Goal: Task Accomplishment & Management: Manage account settings

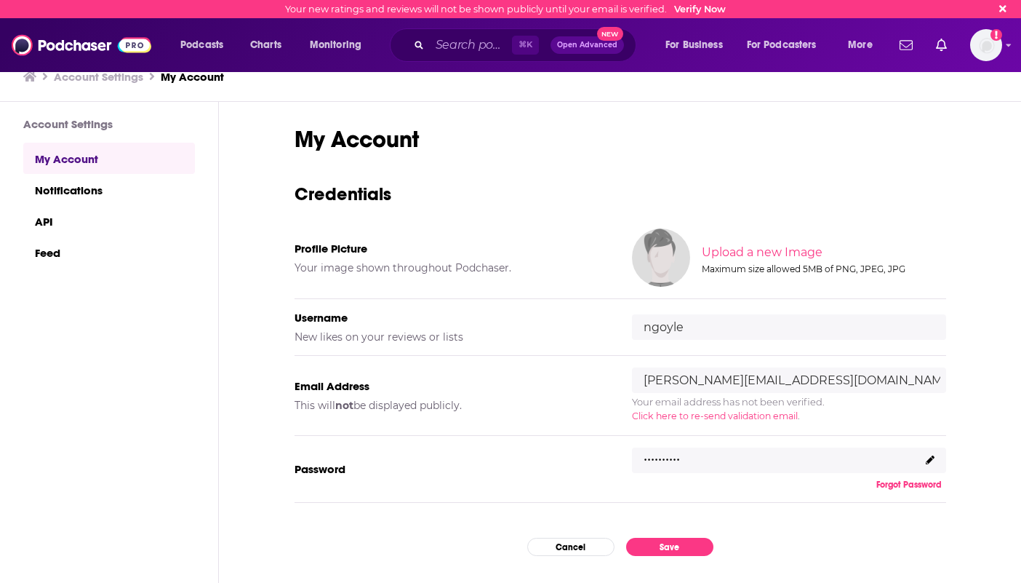
click at [701, 328] on input "ngoyle" at bounding box center [789, 326] width 314 height 25
type input "n"
type input "Dr. Ashu Goyle"
click at [778, 255] on input "file" at bounding box center [822, 252] width 725 height 65
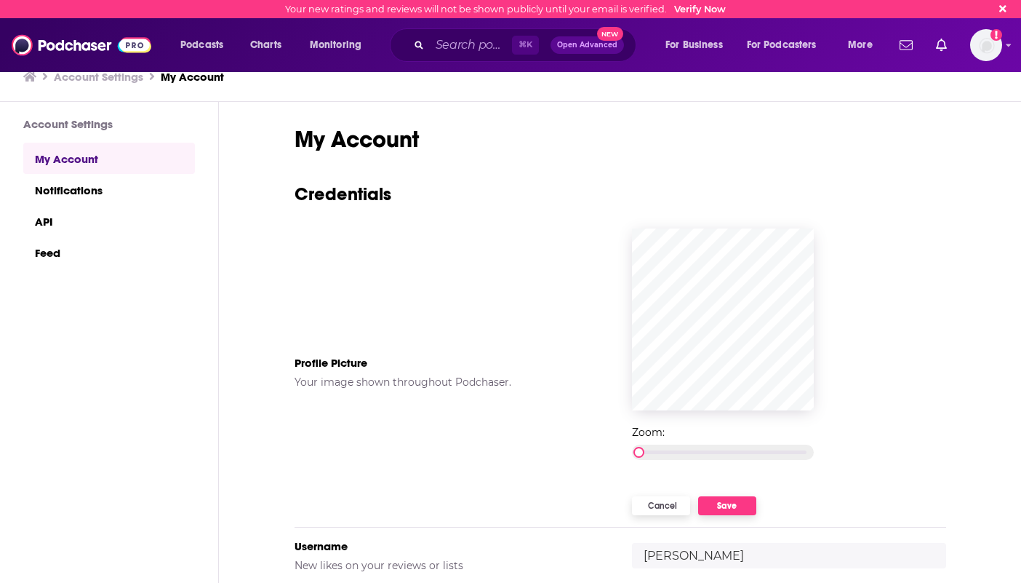
click at [737, 512] on button "Save" at bounding box center [727, 505] width 58 height 19
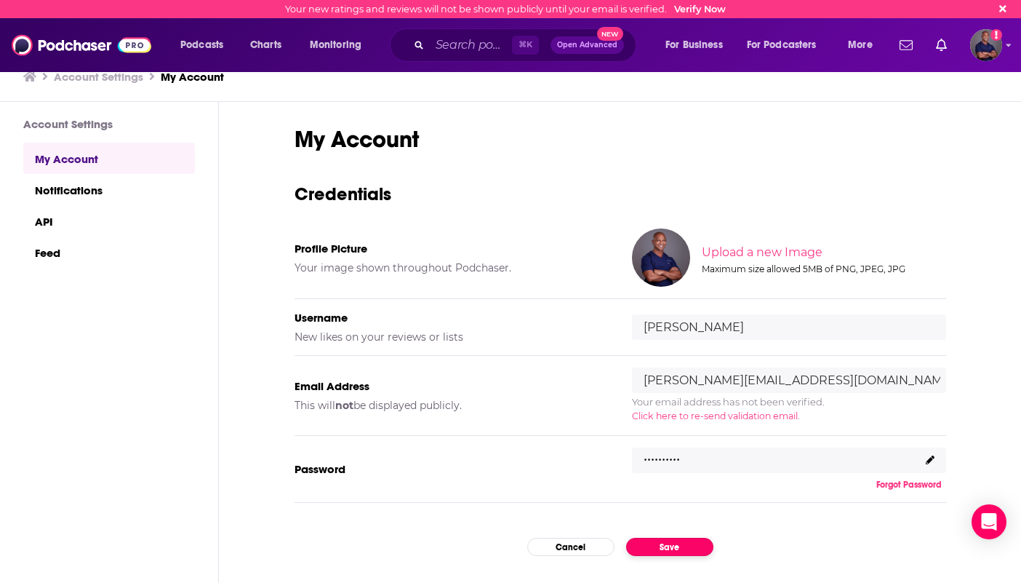
click at [674, 545] on button "Save" at bounding box center [669, 547] width 87 height 18
click at [748, 416] on span "Click here to re-send validation email" at bounding box center [715, 415] width 166 height 11
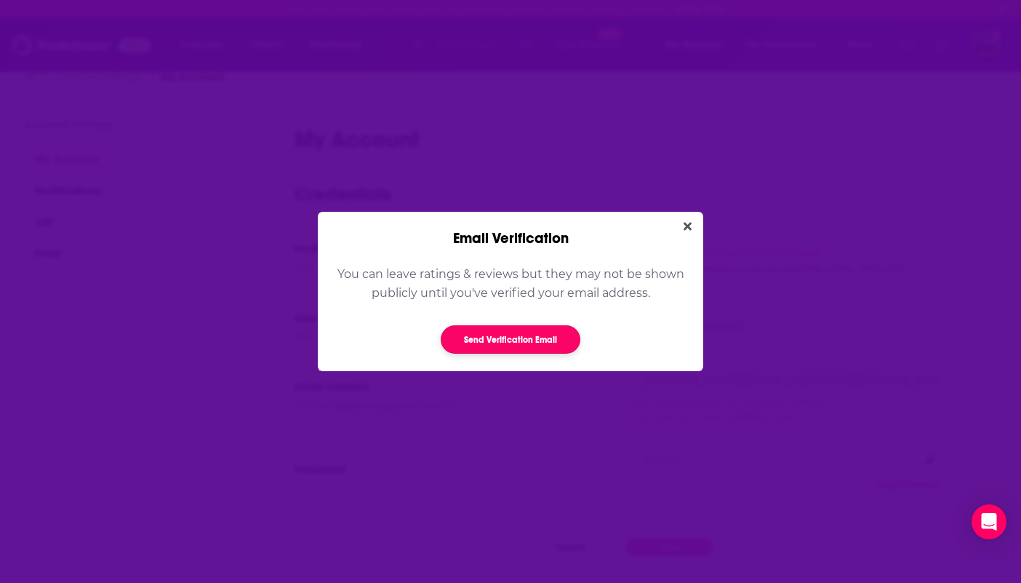
click at [555, 343] on button "Send Verification Email" at bounding box center [511, 339] width 140 height 28
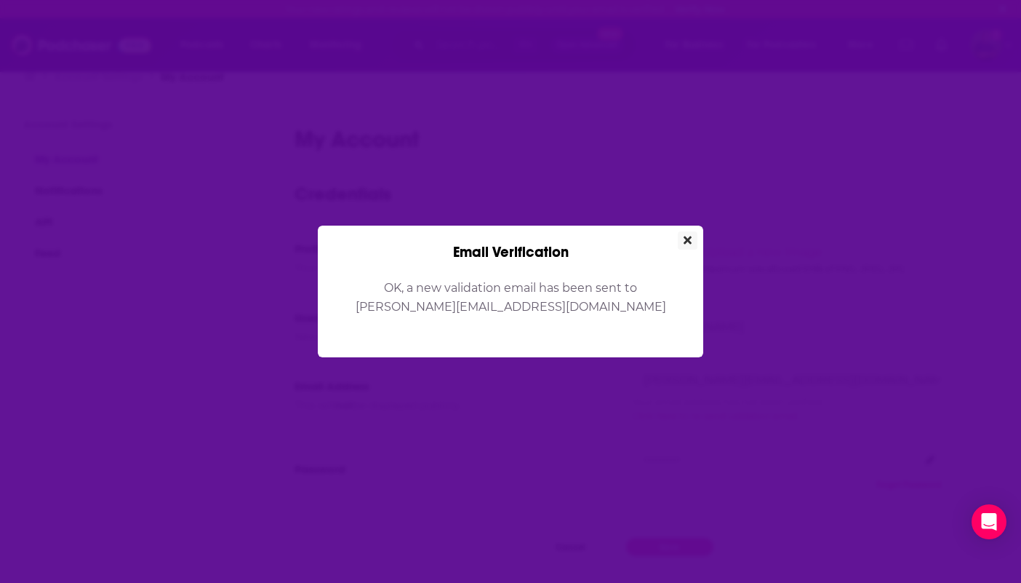
click at [684, 238] on icon "Close" at bounding box center [688, 240] width 8 height 8
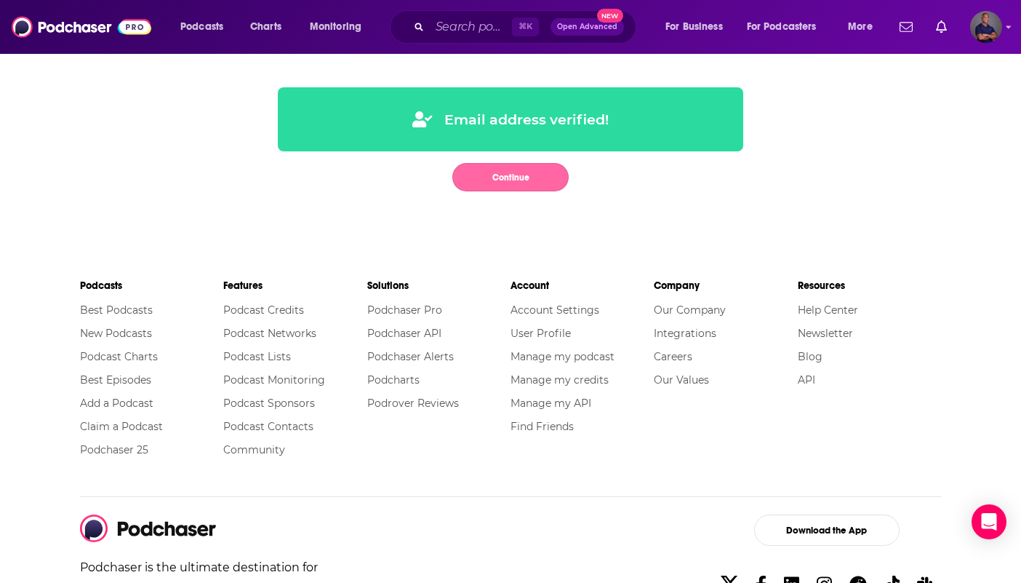
click at [519, 179] on button "Continue" at bounding box center [510, 177] width 116 height 28
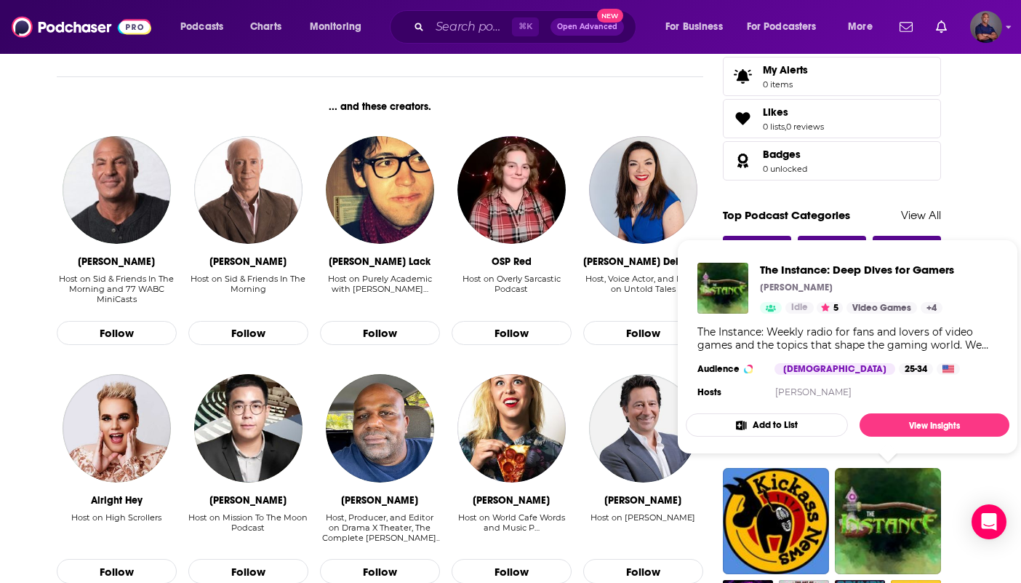
scroll to position [639, 0]
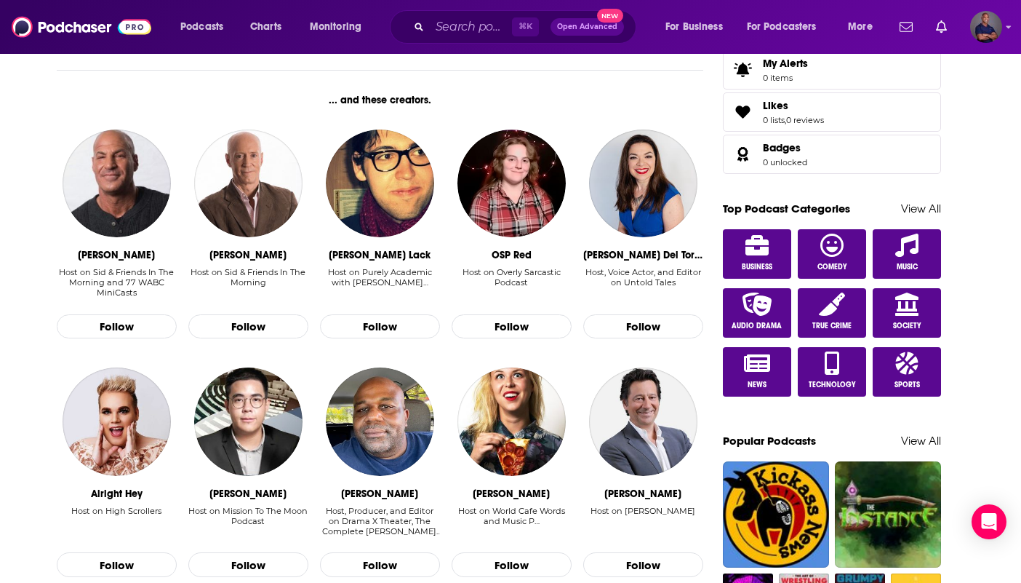
click at [907, 380] on span "Sports" at bounding box center [907, 384] width 25 height 9
